Goal: Check status: Check status

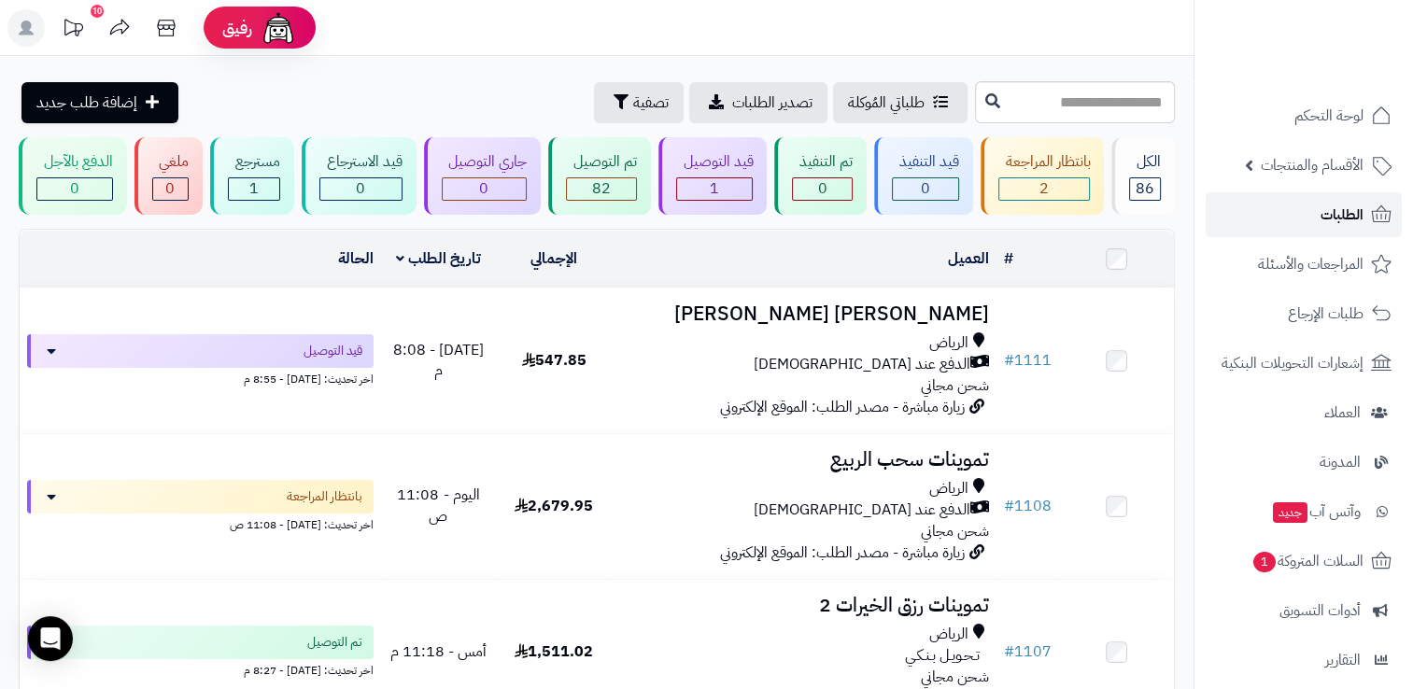
click at [1337, 222] on span "الطلبات" at bounding box center [1341, 215] width 43 height 26
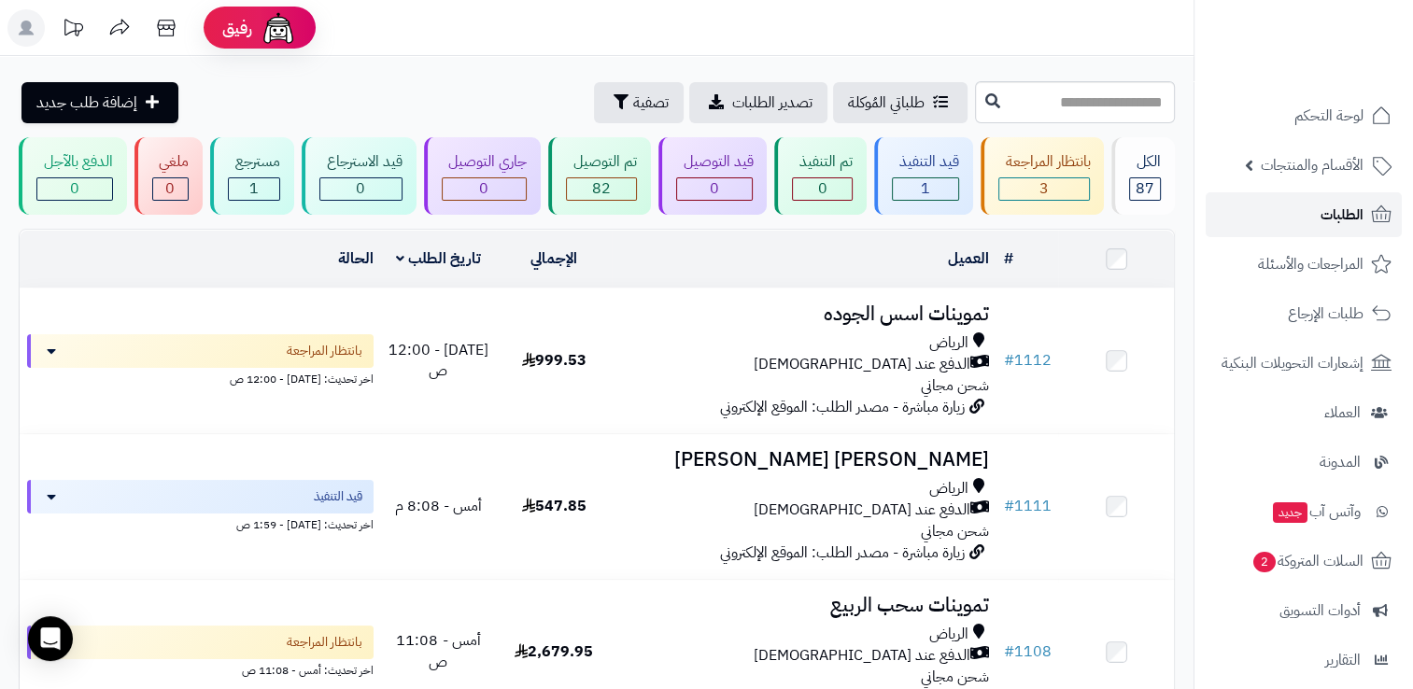
click at [1306, 213] on link "الطلبات" at bounding box center [1303, 214] width 196 height 45
click at [1321, 204] on span "الطلبات" at bounding box center [1341, 215] width 43 height 26
